Goal: Book appointment/travel/reservation

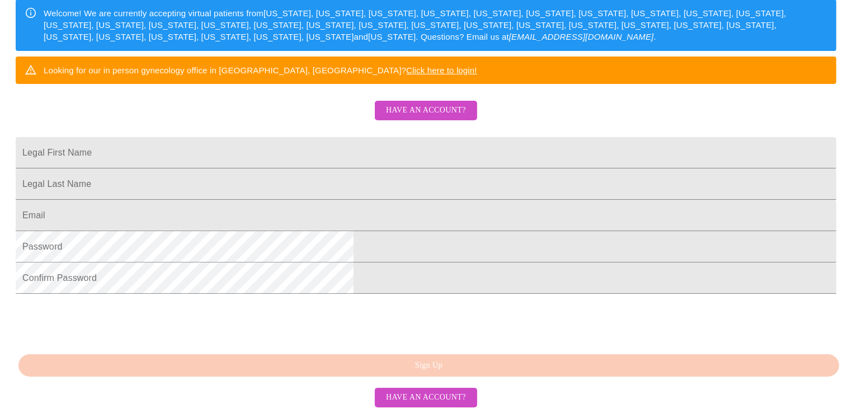
scroll to position [273, 0]
click at [414, 137] on input "Legal First Name" at bounding box center [426, 152] width 821 height 31
type input "[PERSON_NAME]"
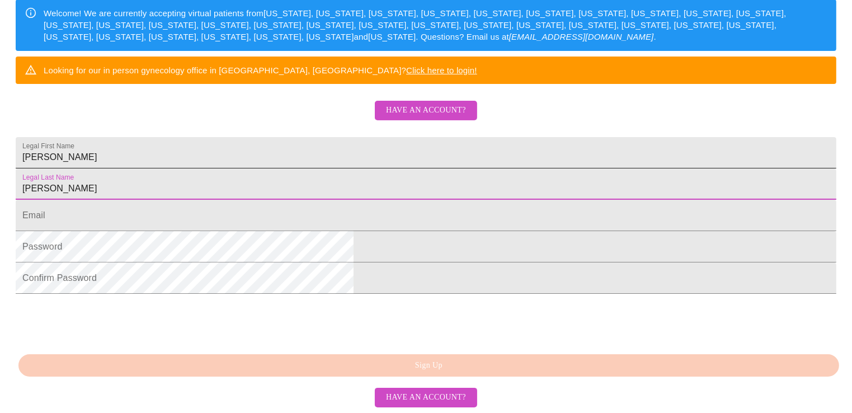
type input "[PERSON_NAME]"
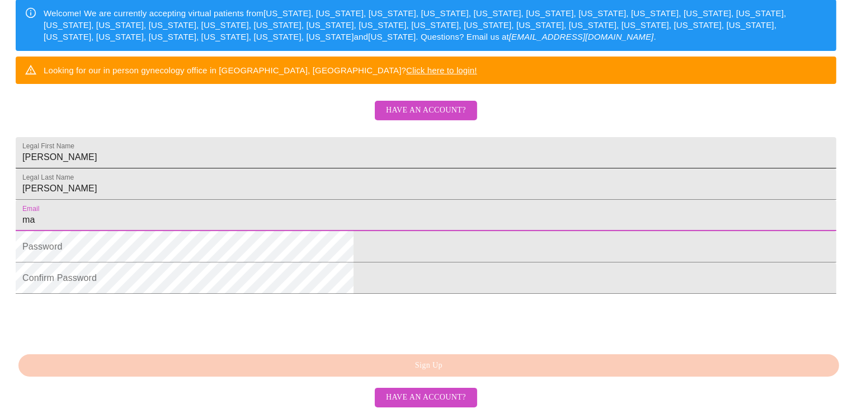
type input "m"
type input "[EMAIL_ADDRESS][DOMAIN_NAME]"
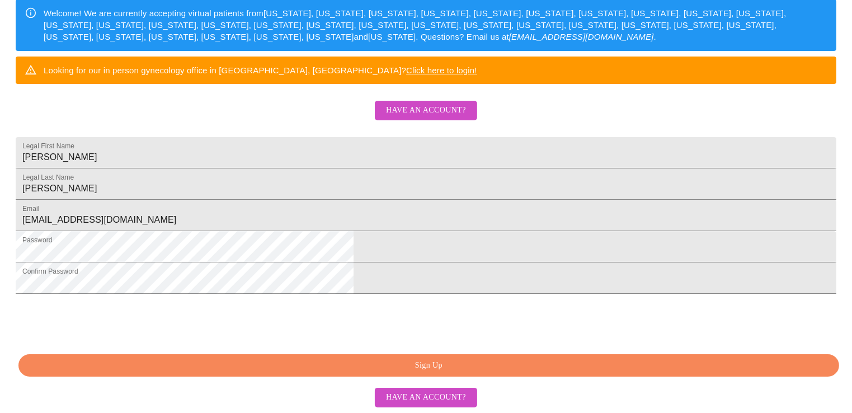
click at [548, 369] on span "Sign Up" at bounding box center [428, 366] width 795 height 14
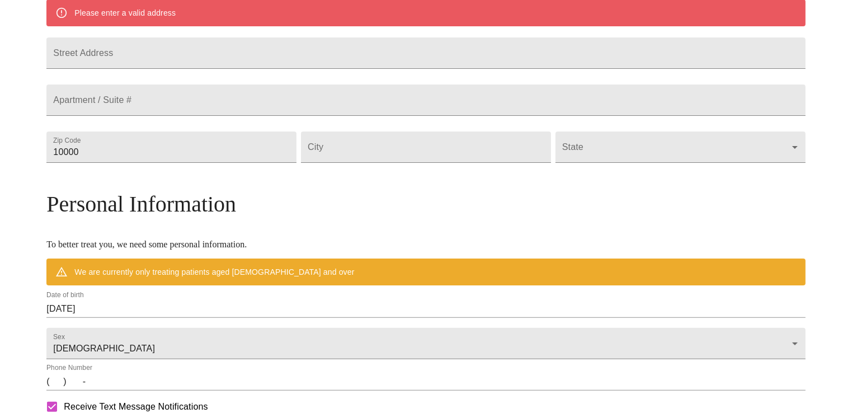
scroll to position [229, 0]
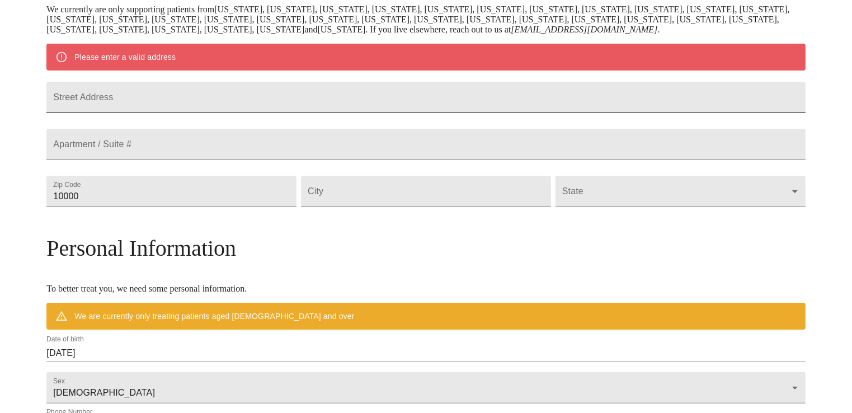
click at [288, 97] on input "Street Address" at bounding box center [425, 97] width 759 height 31
type input "[STREET_ADDRESS]"
type input "60157"
type input "Medinah"
click at [704, 221] on body "MyMenopauseRx Welcome to MyMenopauseRx Since it's your first time here, you'll …" at bounding box center [425, 212] width 843 height 872
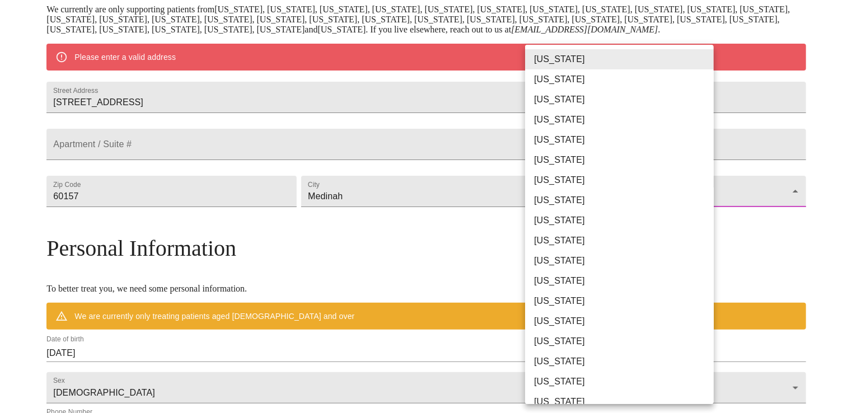
click at [578, 306] on li "[US_STATE]" at bounding box center [623, 301] width 197 height 20
type input "[US_STATE]"
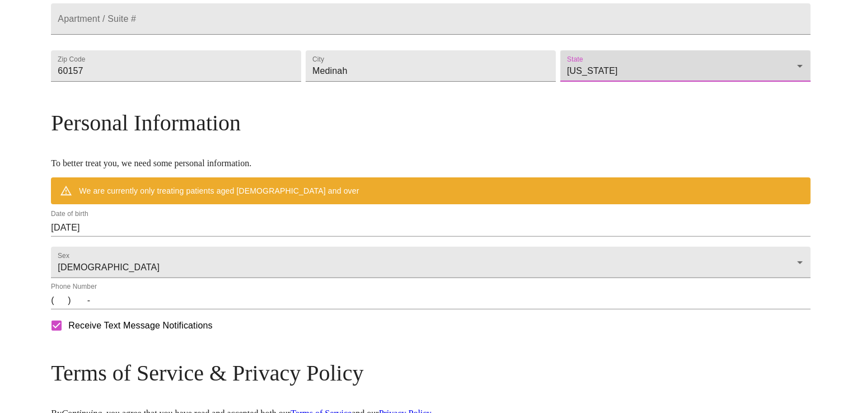
scroll to position [341, 0]
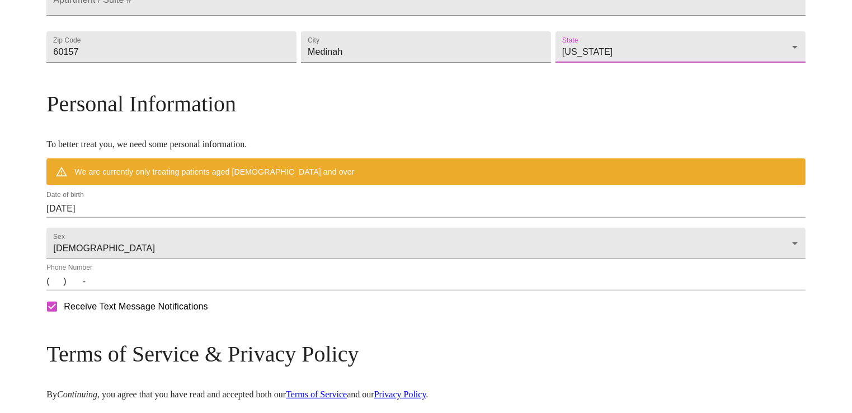
click at [266, 214] on div "Date of birth [DEMOGRAPHIC_DATA]" at bounding box center [425, 204] width 759 height 27
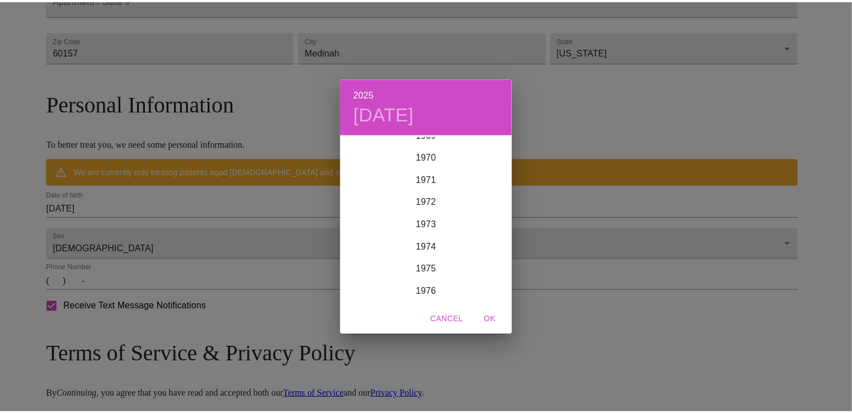
scroll to position [1438, 0]
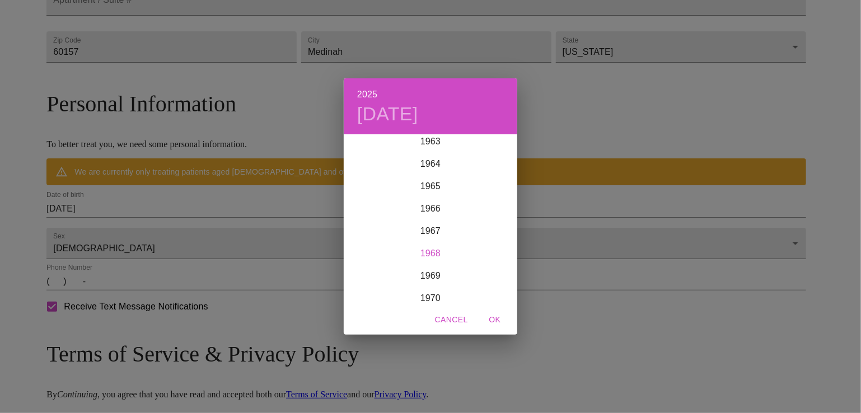
click at [442, 252] on div "1968" at bounding box center [430, 253] width 173 height 22
click at [486, 242] on div "Sep" at bounding box center [488, 241] width 58 height 42
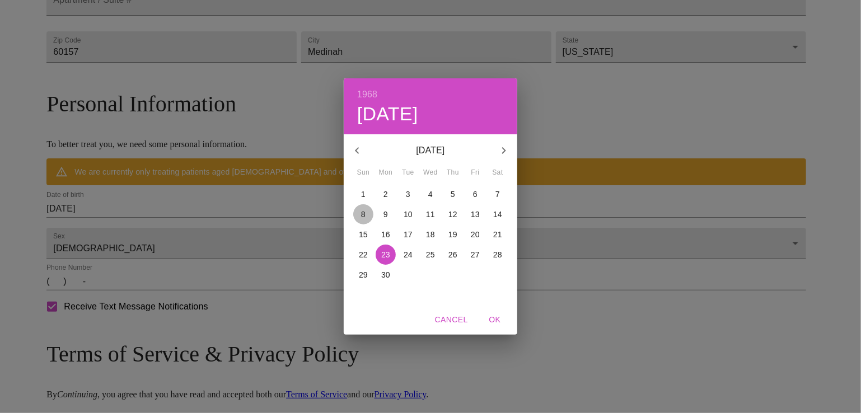
click at [361, 213] on p "8" at bounding box center [363, 214] width 4 height 11
click at [492, 323] on span "OK" at bounding box center [494, 320] width 27 height 14
type input "[DATE]"
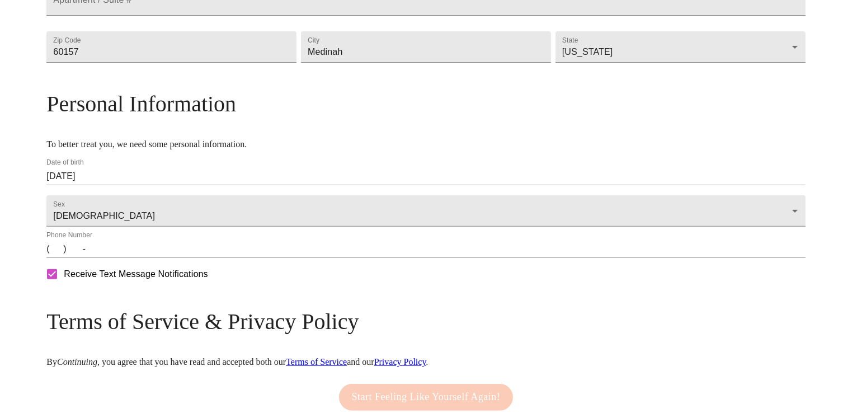
click at [153, 258] on input "(   )    -" at bounding box center [425, 249] width 759 height 18
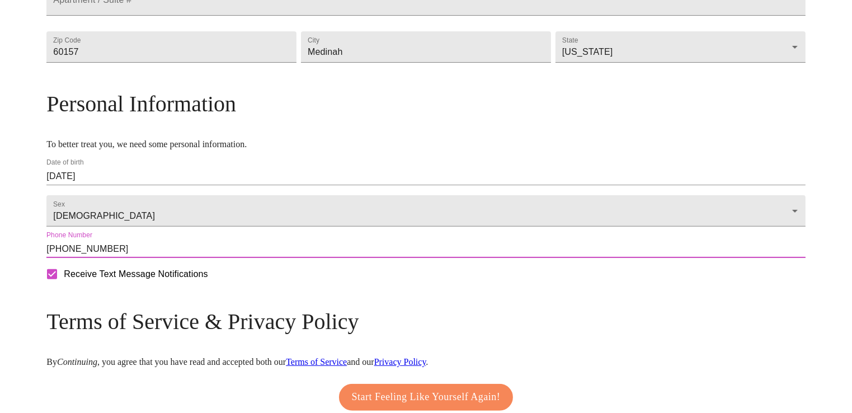
scroll to position [434, 0]
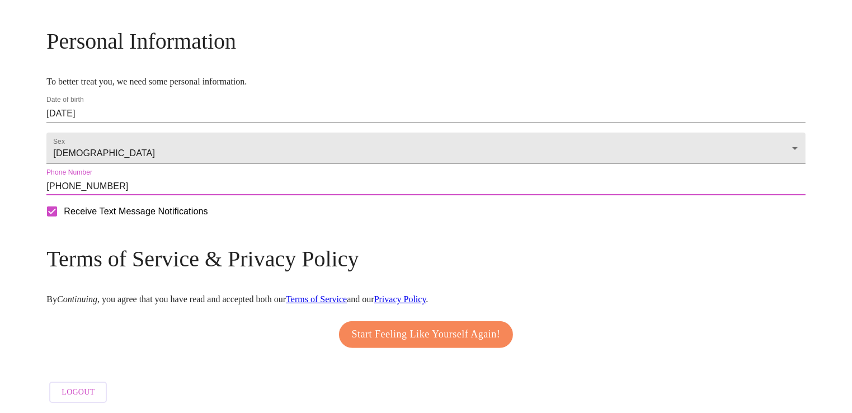
type input "[PHONE_NUMBER]"
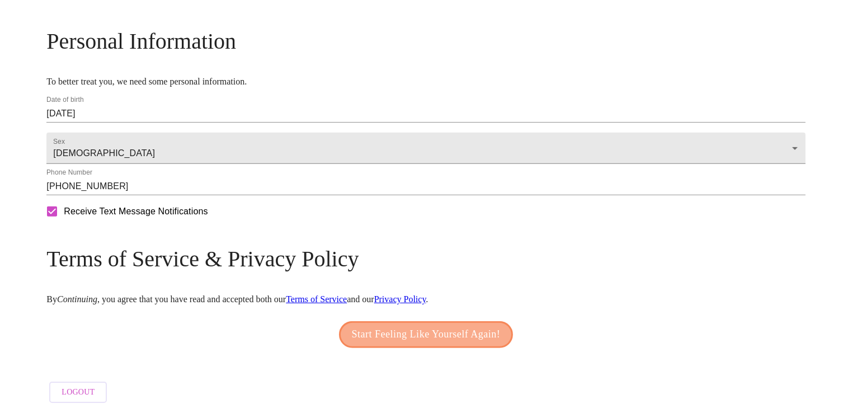
click at [395, 327] on span "Start Feeling Like Yourself Again!" at bounding box center [426, 335] width 149 height 18
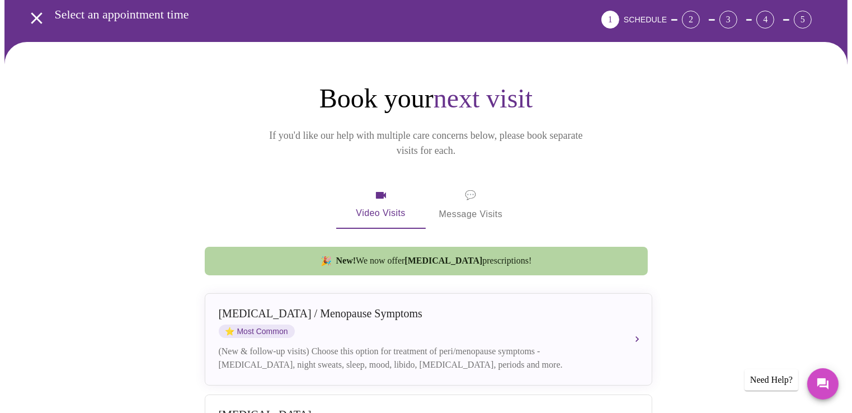
scroll to position [112, 0]
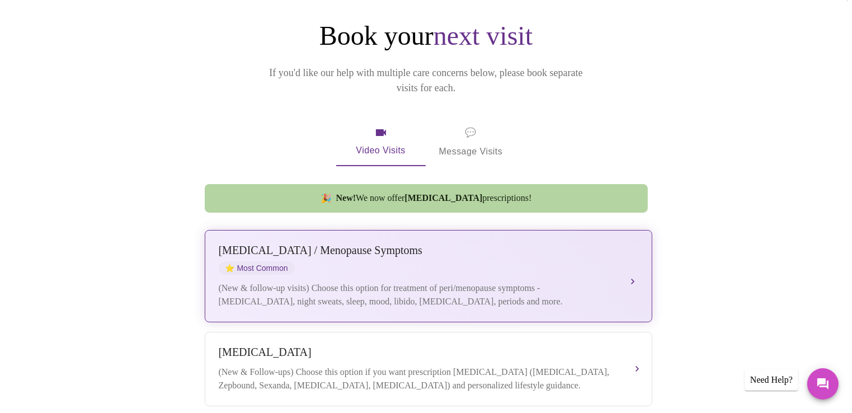
click at [603, 281] on div "(New & follow-up visits) Choose this option for treatment of peri/menopause sym…" at bounding box center [417, 294] width 397 height 27
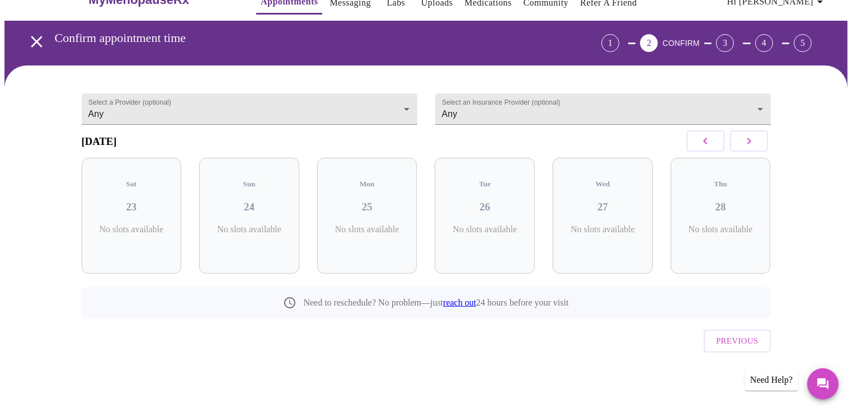
scroll to position [7, 0]
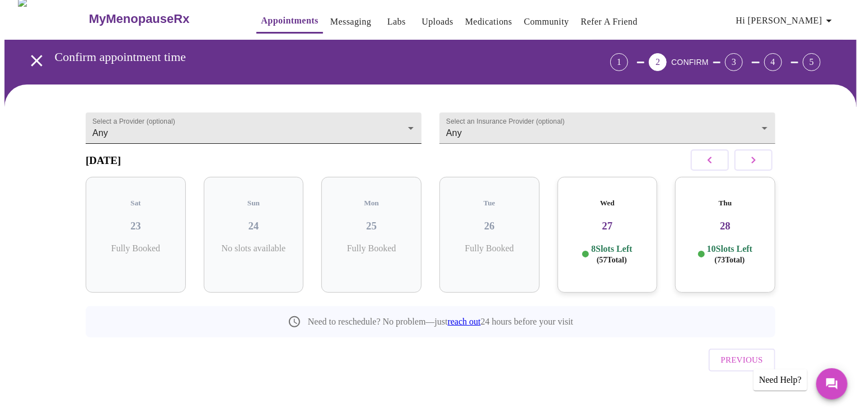
click at [407, 121] on body "MyMenopauseRx Appointments Messaging Labs Uploads Medications Community Refer a…" at bounding box center [430, 213] width 852 height 430
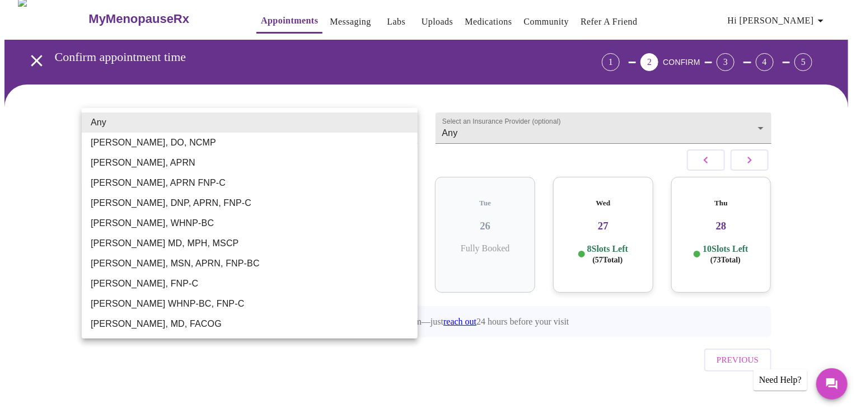
click at [247, 139] on li "[PERSON_NAME], DO, NCMP" at bounding box center [250, 143] width 336 height 20
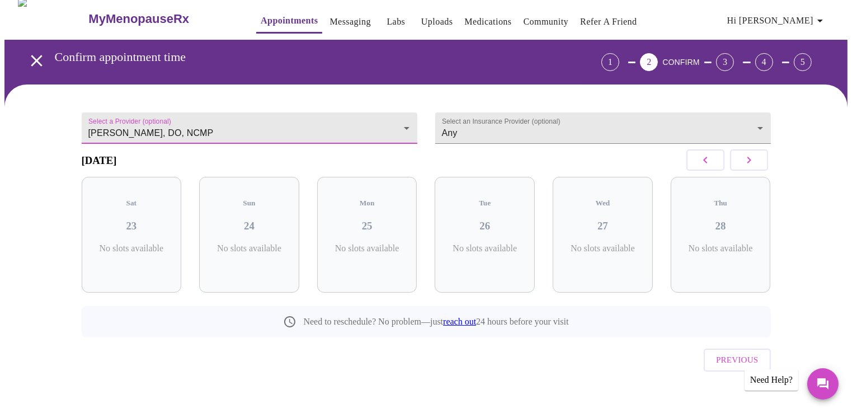
click at [757, 165] on button "button" at bounding box center [749, 159] width 38 height 21
click at [758, 166] on button "button" at bounding box center [749, 159] width 38 height 21
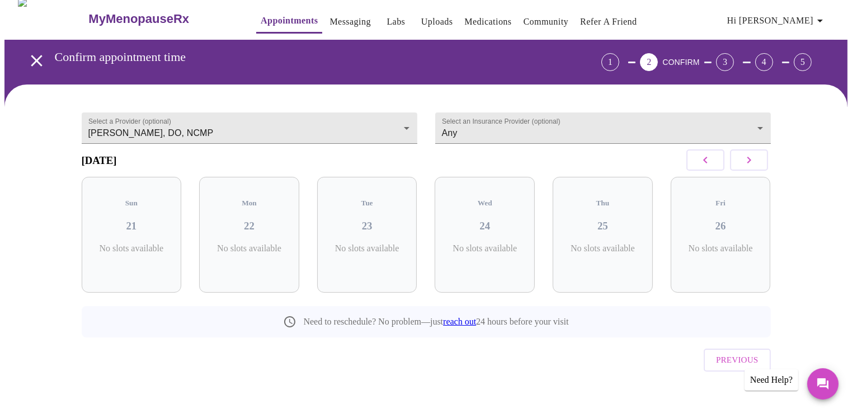
click at [758, 166] on button "button" at bounding box center [749, 159] width 38 height 21
click at [759, 166] on button "button" at bounding box center [749, 159] width 38 height 21
click at [760, 169] on button "button" at bounding box center [749, 159] width 38 height 21
click at [760, 170] on button "button" at bounding box center [749, 159] width 38 height 21
click at [407, 128] on body "MyMenopauseRx Appointments Messaging Labs Uploads Medications Community Refer a…" at bounding box center [425, 213] width 843 height 430
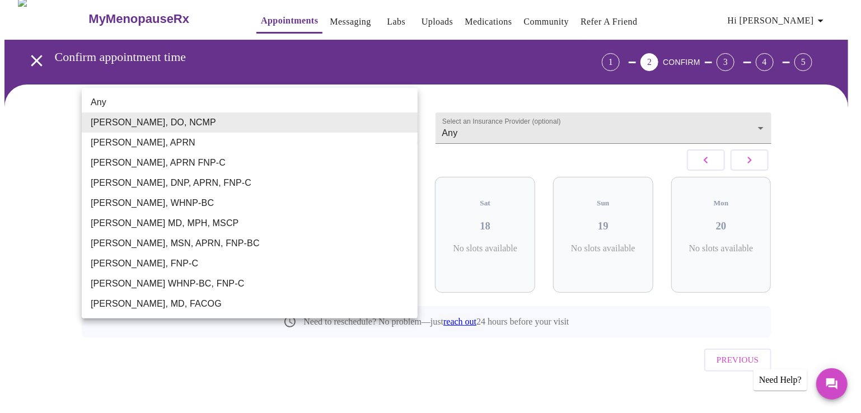
click at [156, 309] on li "[PERSON_NAME], MD, FACOG" at bounding box center [250, 304] width 336 height 20
type input "[PERSON_NAME], MD, FACOG"
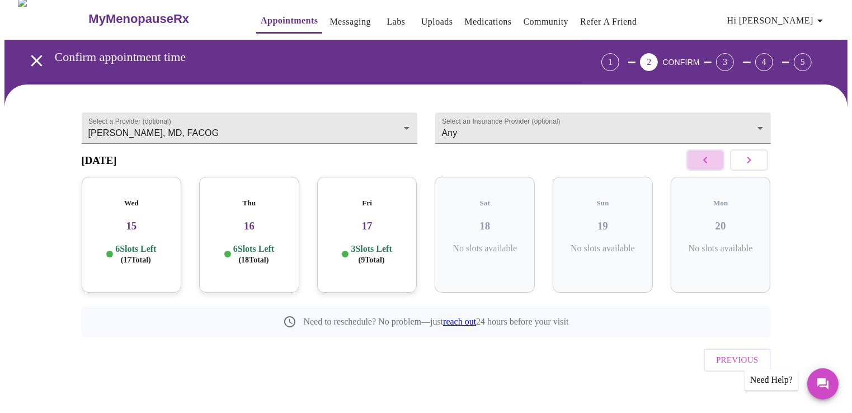
click at [706, 162] on icon "button" at bounding box center [705, 159] width 13 height 13
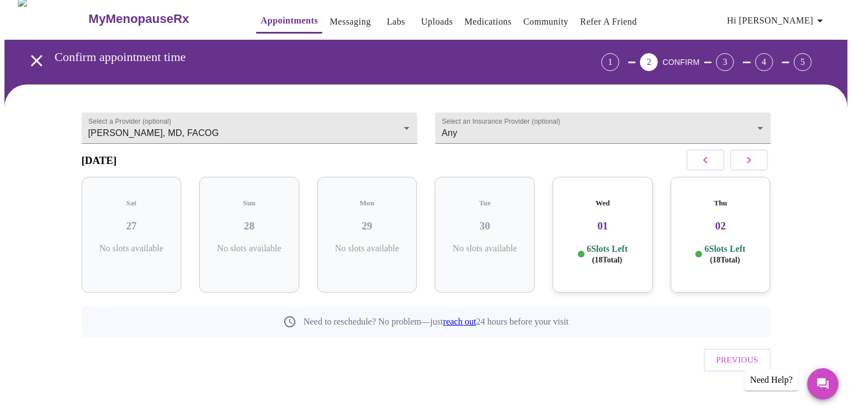
click at [706, 162] on icon "button" at bounding box center [705, 159] width 13 height 13
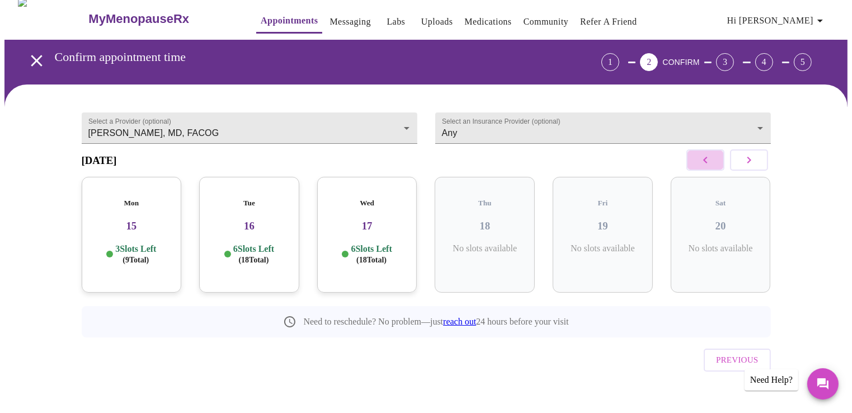
click at [706, 162] on icon "button" at bounding box center [705, 159] width 13 height 13
click at [705, 162] on icon "button" at bounding box center [705, 159] width 13 height 13
click at [244, 243] on p "2 Slots Left ( 7 Total)" at bounding box center [253, 254] width 41 height 22
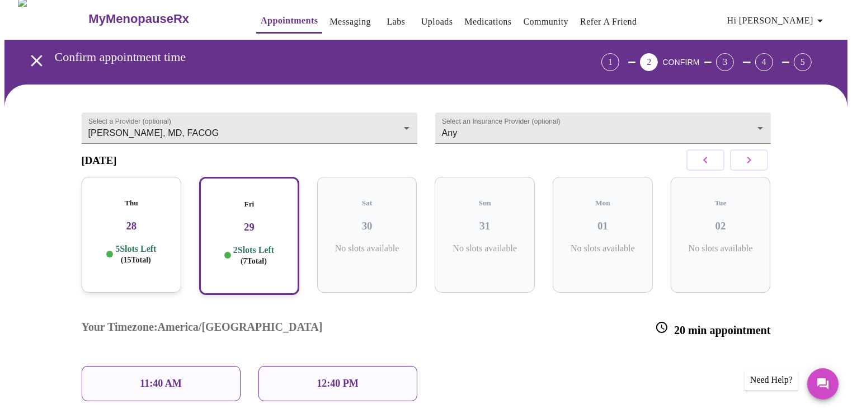
scroll to position [63, 0]
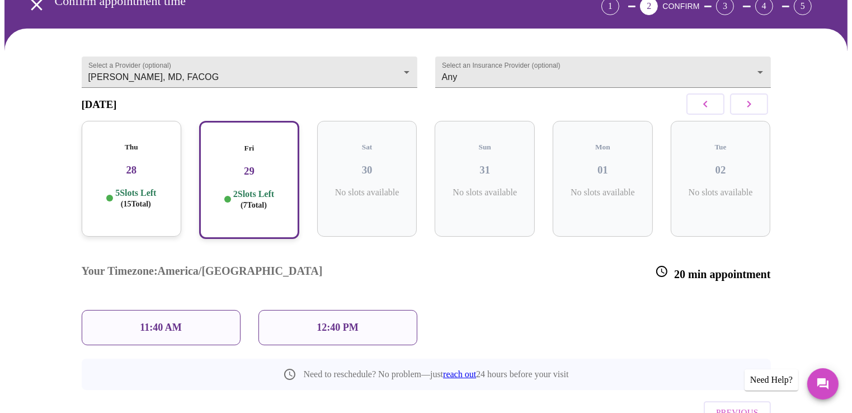
click at [121, 164] on h3 "28" at bounding box center [132, 170] width 82 height 12
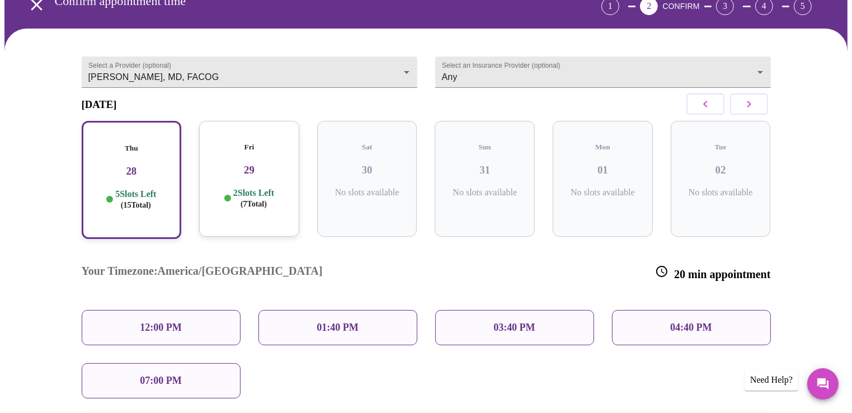
click at [242, 187] on p "2 Slots Left ( 7 Total)" at bounding box center [253, 198] width 41 height 22
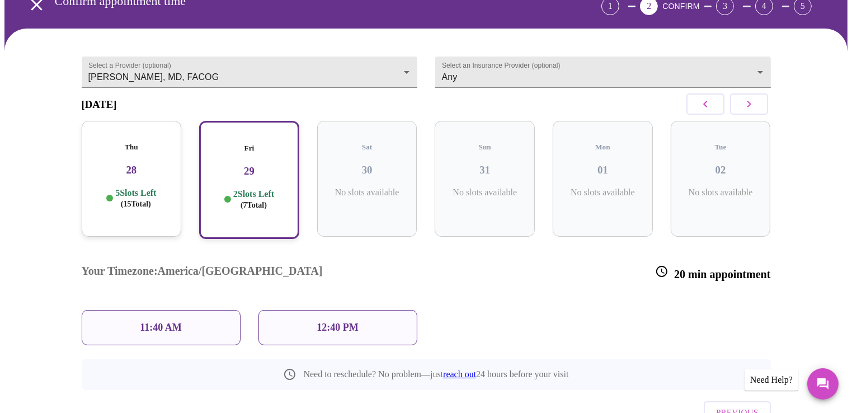
click at [752, 111] on icon "button" at bounding box center [749, 103] width 13 height 13
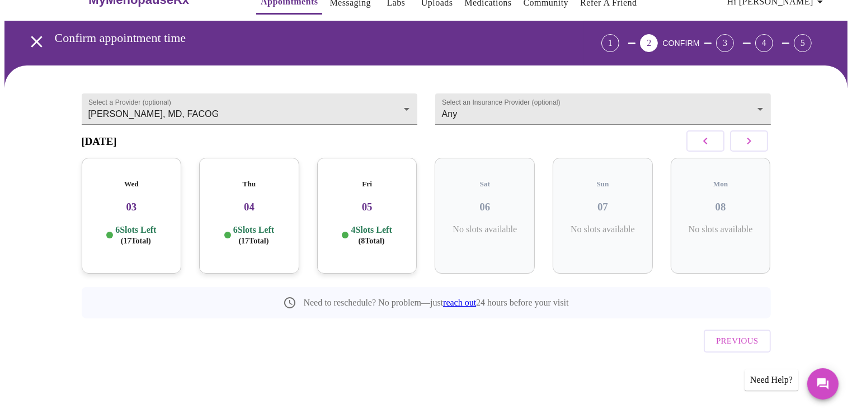
scroll to position [7, 0]
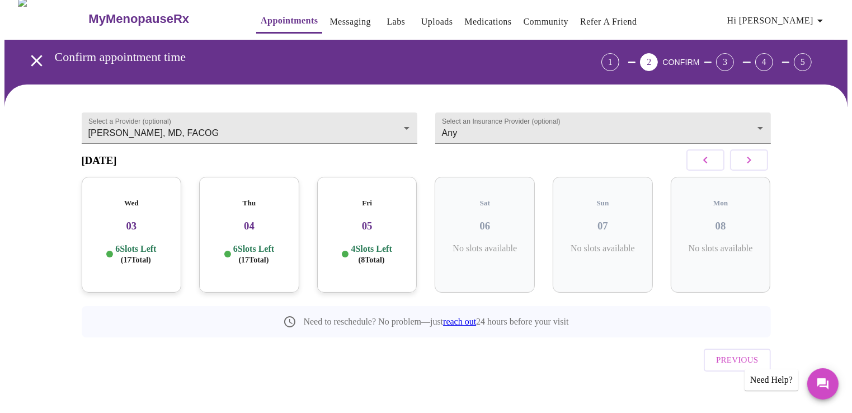
click at [139, 246] on p "6 Slots Left ( 17 Total)" at bounding box center [135, 254] width 41 height 22
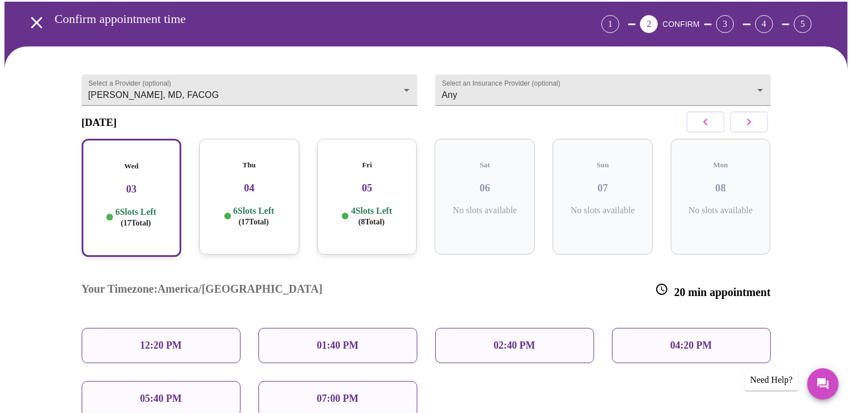
scroll to position [63, 0]
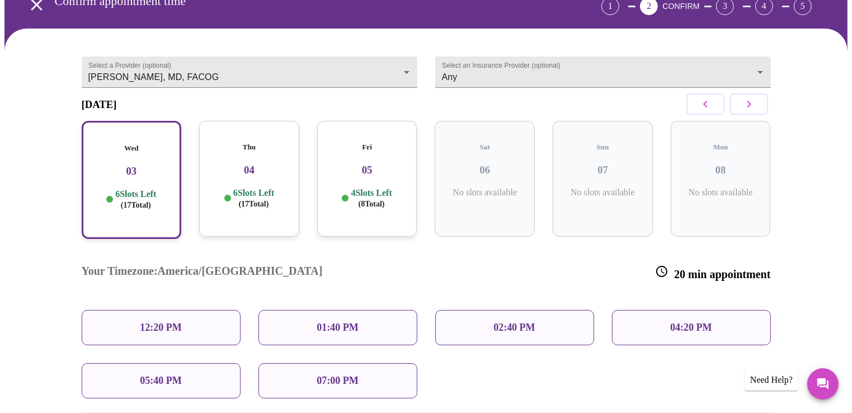
click at [363, 201] on span "( 8 Total)" at bounding box center [372, 204] width 26 height 8
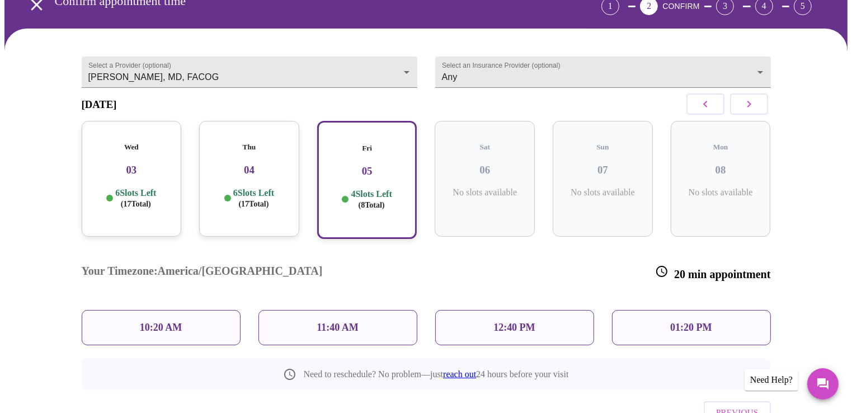
click at [190, 310] on div "10:20 AM" at bounding box center [161, 327] width 159 height 35
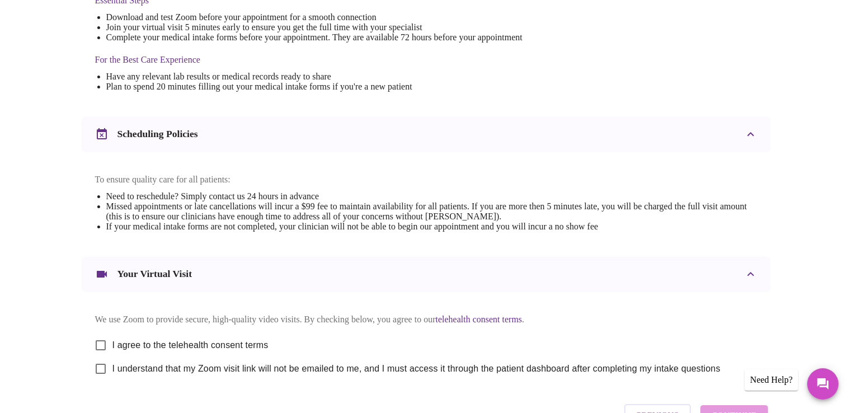
scroll to position [397, 0]
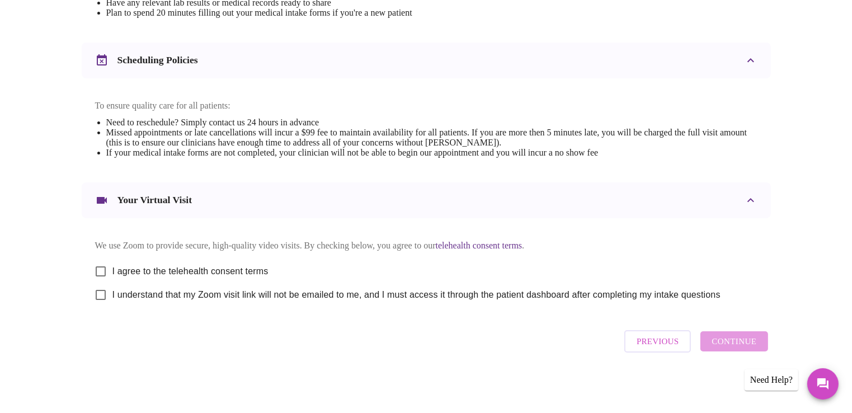
click at [655, 348] on span "Previous" at bounding box center [658, 341] width 42 height 15
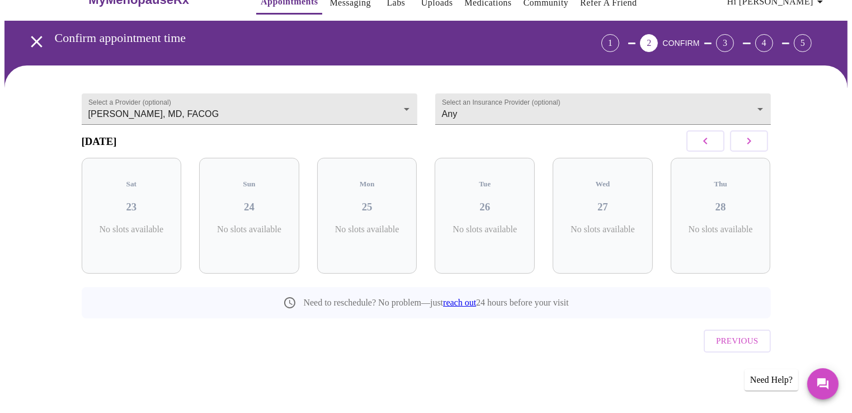
scroll to position [7, 0]
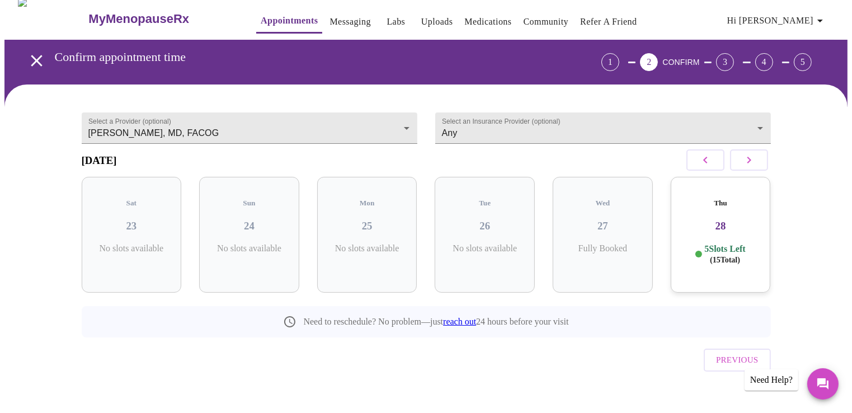
click at [717, 349] on button "Previous" at bounding box center [737, 360] width 67 height 22
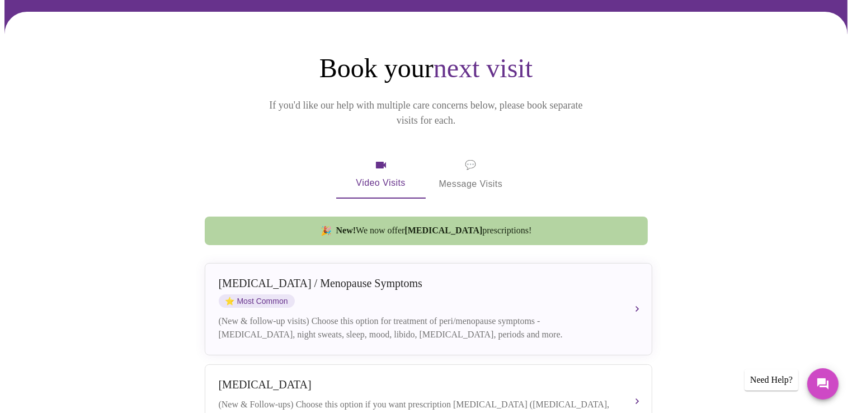
scroll to position [0, 0]
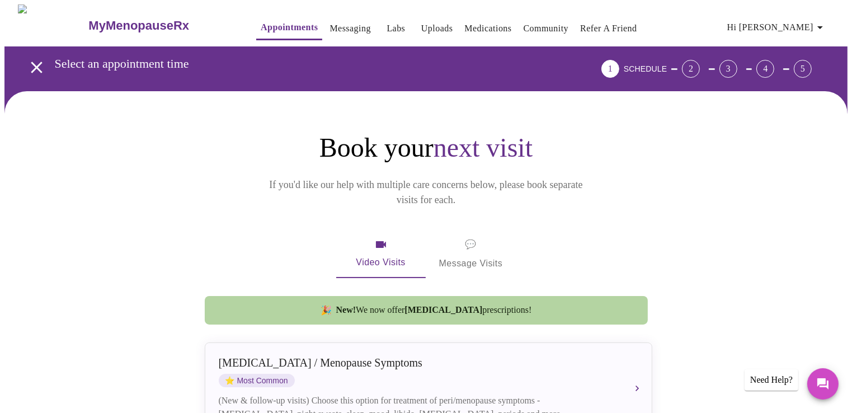
click at [825, 25] on icon "button" at bounding box center [820, 27] width 13 height 13
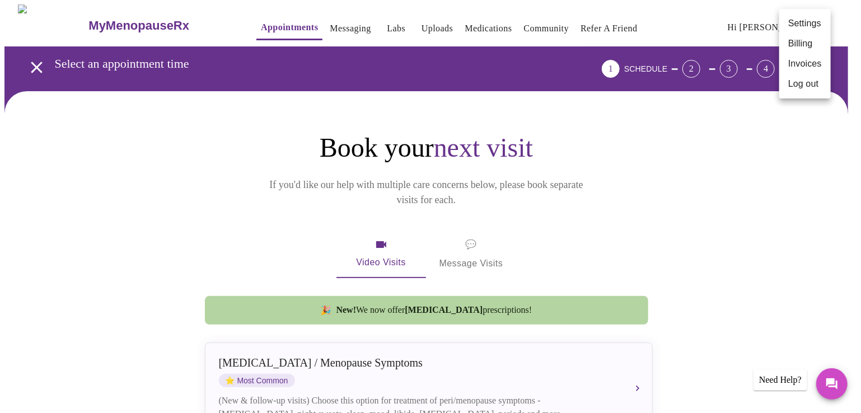
click at [786, 180] on div at bounding box center [430, 206] width 861 height 413
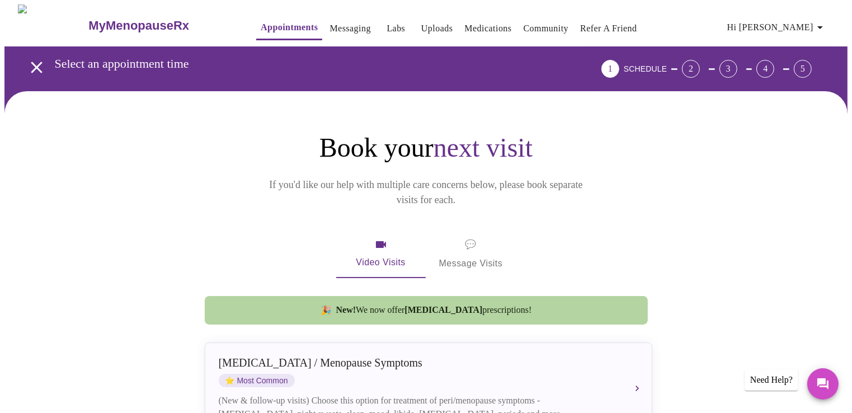
click at [827, 24] on icon "button" at bounding box center [820, 27] width 13 height 13
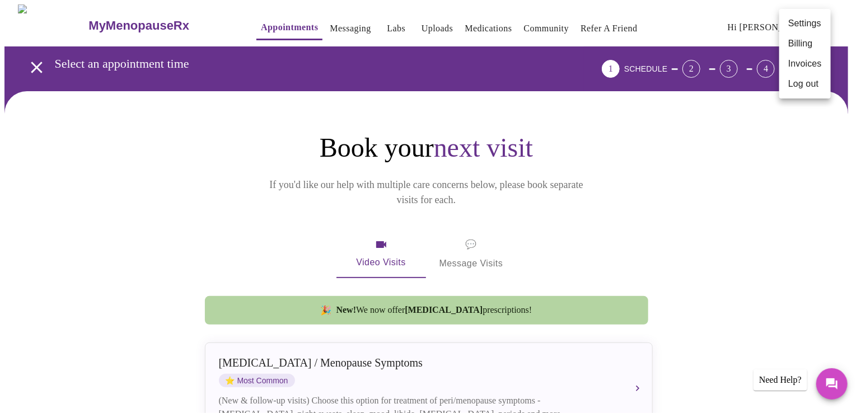
click at [794, 26] on li "Settings" at bounding box center [804, 23] width 51 height 20
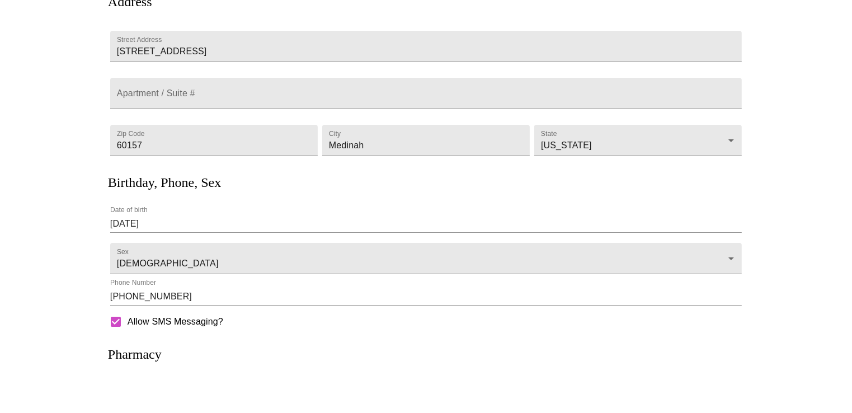
scroll to position [196, 0]
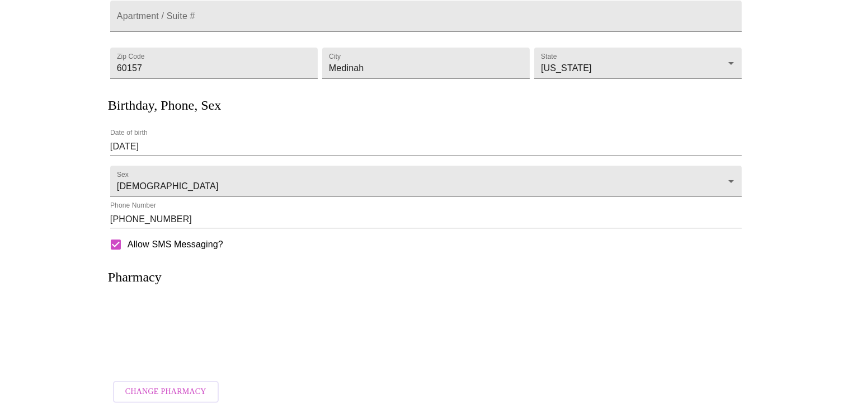
click at [119, 243] on input "Allow SMS Messaging?" at bounding box center [116, 245] width 24 height 24
checkbox input "false"
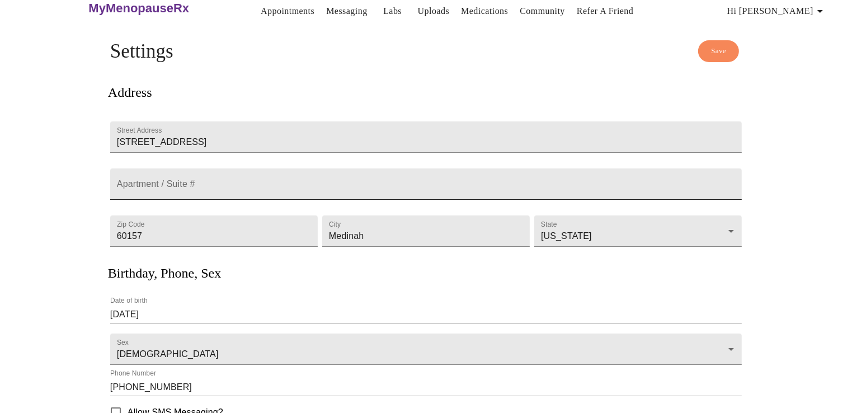
scroll to position [0, 0]
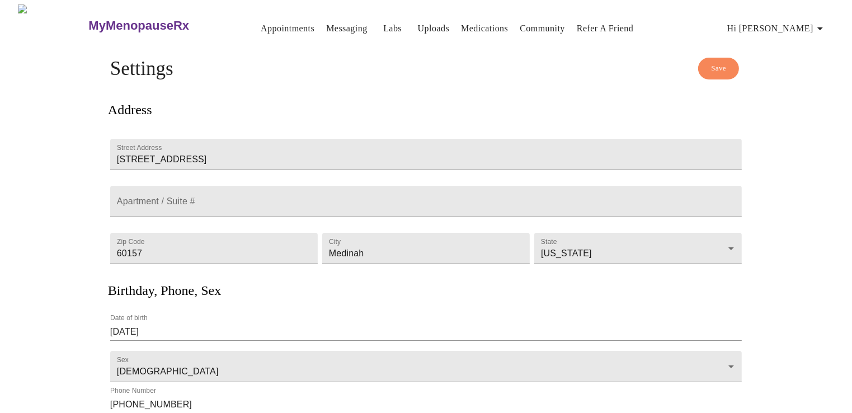
click at [714, 68] on span "Save" at bounding box center [718, 68] width 15 height 13
click at [823, 24] on icon "button" at bounding box center [820, 28] width 13 height 13
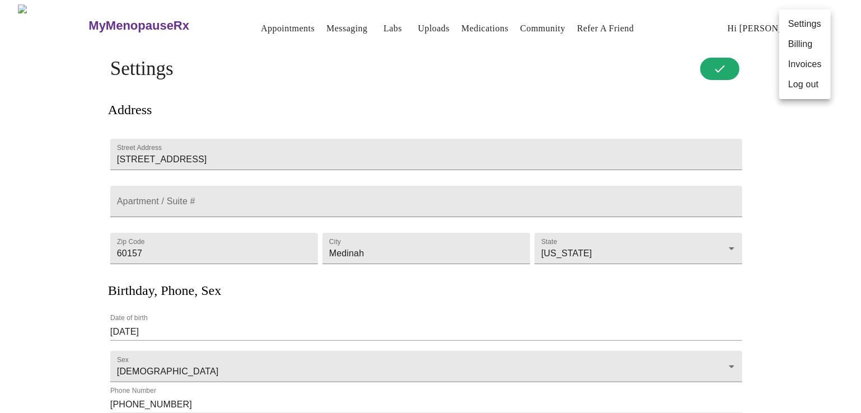
click at [817, 65] on li "Invoices" at bounding box center [804, 64] width 51 height 20
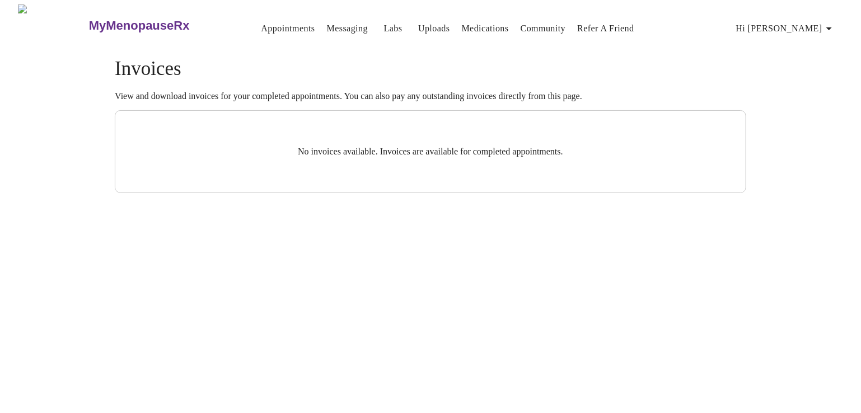
click at [819, 25] on span "Hi [PERSON_NAME]" at bounding box center [786, 29] width 100 height 16
click at [799, 60] on li "Invoices" at bounding box center [812, 64] width 51 height 20
click at [813, 21] on span "Hi [PERSON_NAME]" at bounding box center [786, 29] width 100 height 16
click at [786, 143] on div at bounding box center [430, 206] width 861 height 413
click at [261, 21] on link "Appointments" at bounding box center [288, 29] width 54 height 16
